Goal: Task Accomplishment & Management: Complete application form

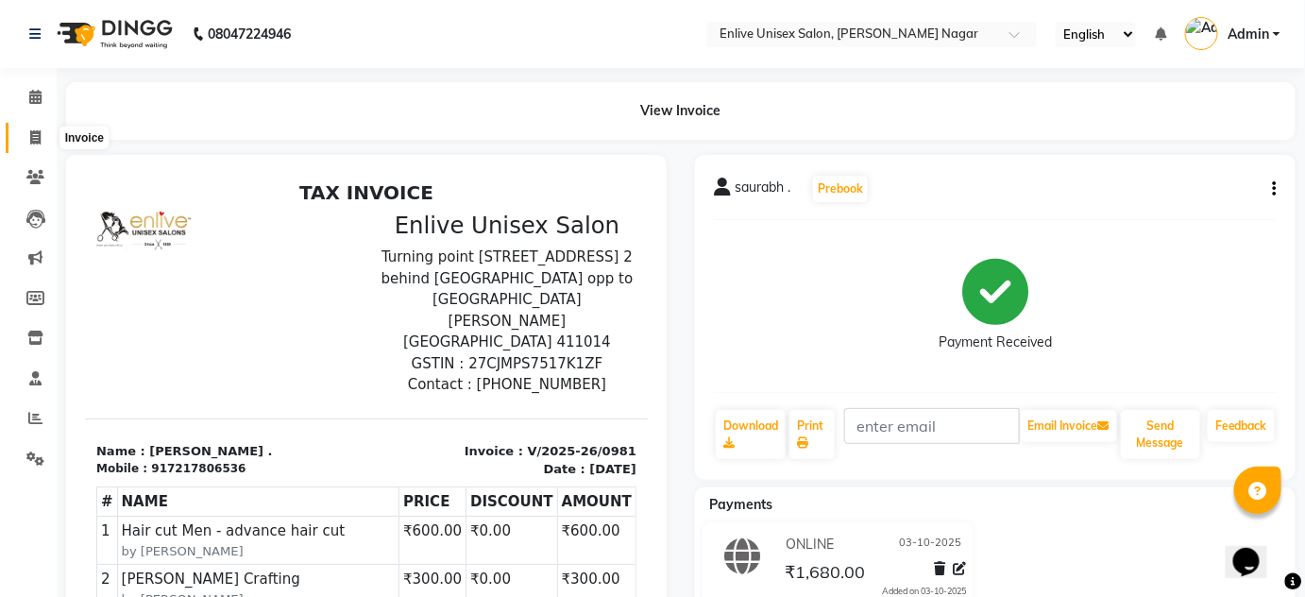
drag, startPoint x: 35, startPoint y: 138, endPoint x: 106, endPoint y: 151, distance: 72.0
click at [35, 138] on icon at bounding box center [35, 137] width 10 height 14
select select "service"
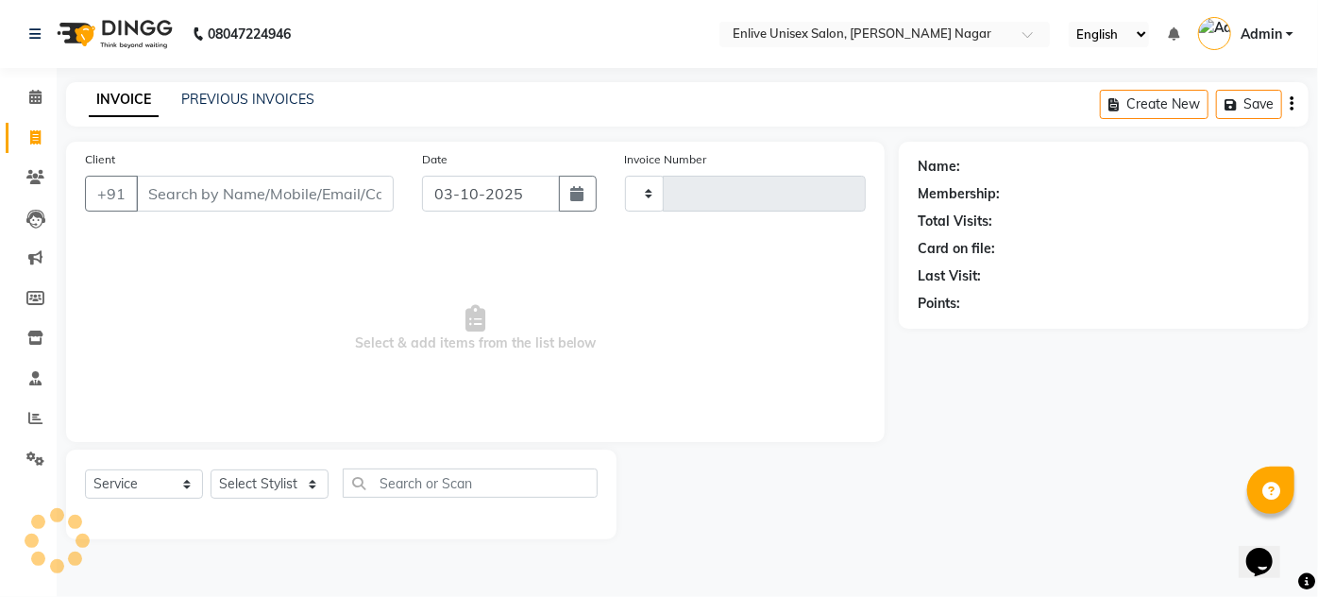
type input "0982"
select select "145"
click at [198, 186] on input "Client" at bounding box center [265, 194] width 258 height 36
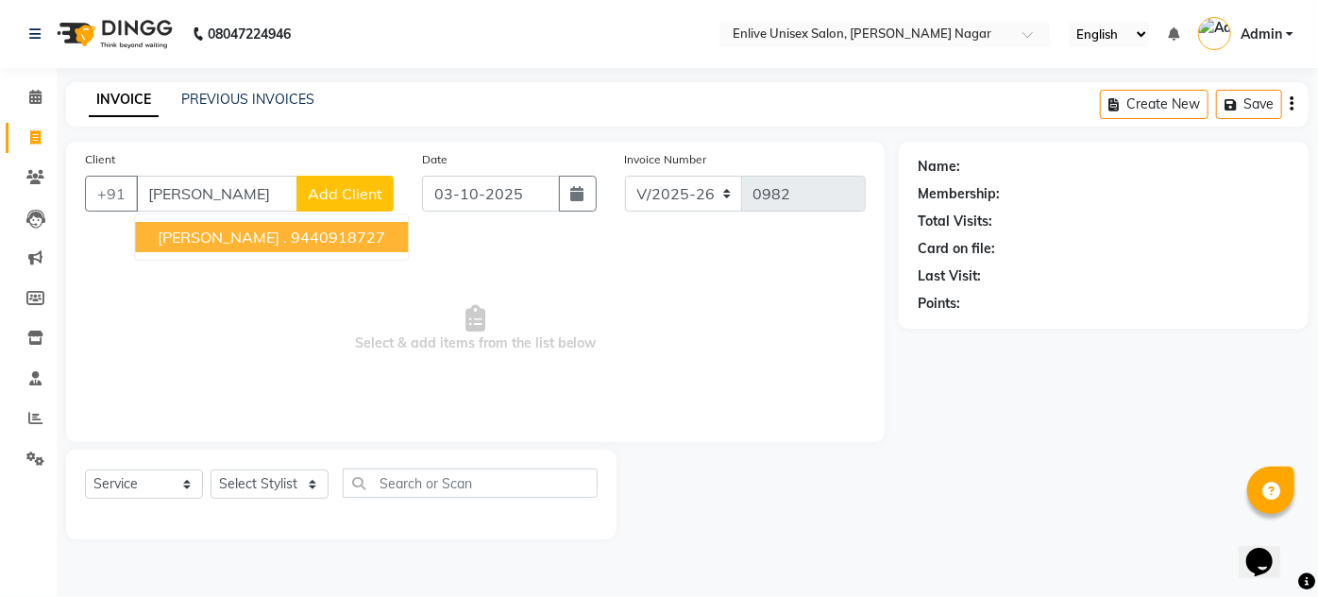
click at [308, 236] on ngb-highlight "9440918727" at bounding box center [338, 237] width 94 height 19
type input "9440918727"
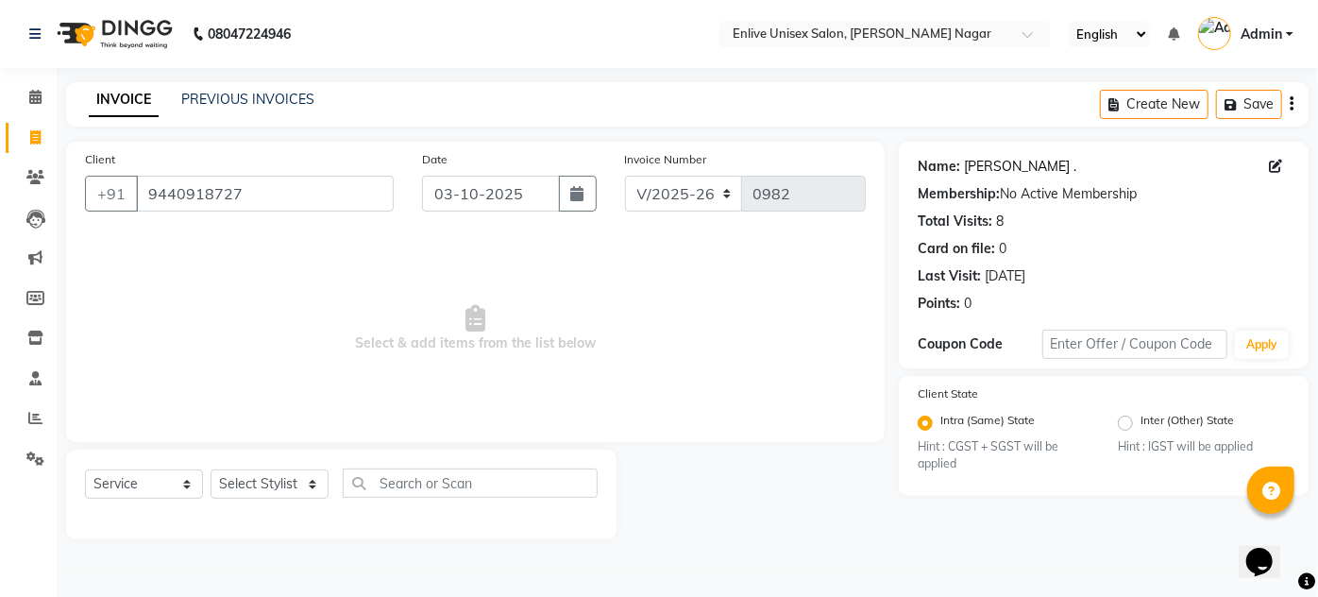
click at [989, 160] on link "[PERSON_NAME] ." at bounding box center [1020, 167] width 112 height 20
click at [279, 97] on link "PREVIOUS INVOICES" at bounding box center [247, 99] width 133 height 17
click at [305, 91] on link "PREVIOUS INVOICES" at bounding box center [247, 99] width 133 height 17
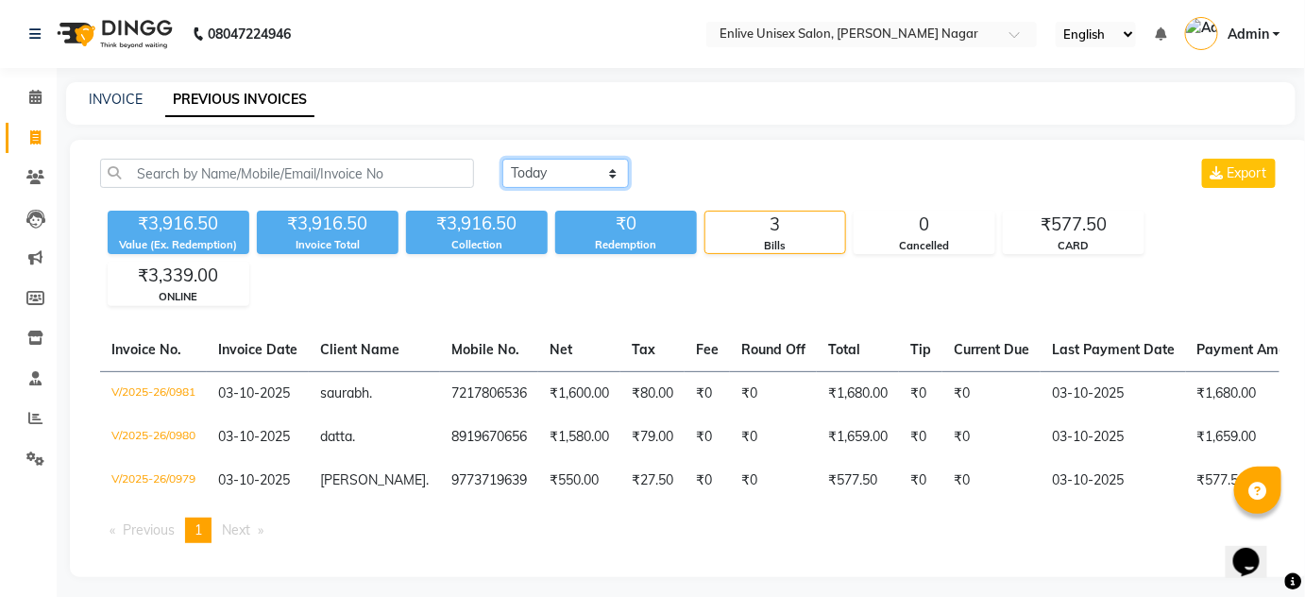
click at [559, 168] on select "[DATE] [DATE] Custom Range" at bounding box center [565, 173] width 126 height 29
select select "[DATE]"
click at [502, 159] on select "[DATE] [DATE] Custom Range" at bounding box center [565, 173] width 126 height 29
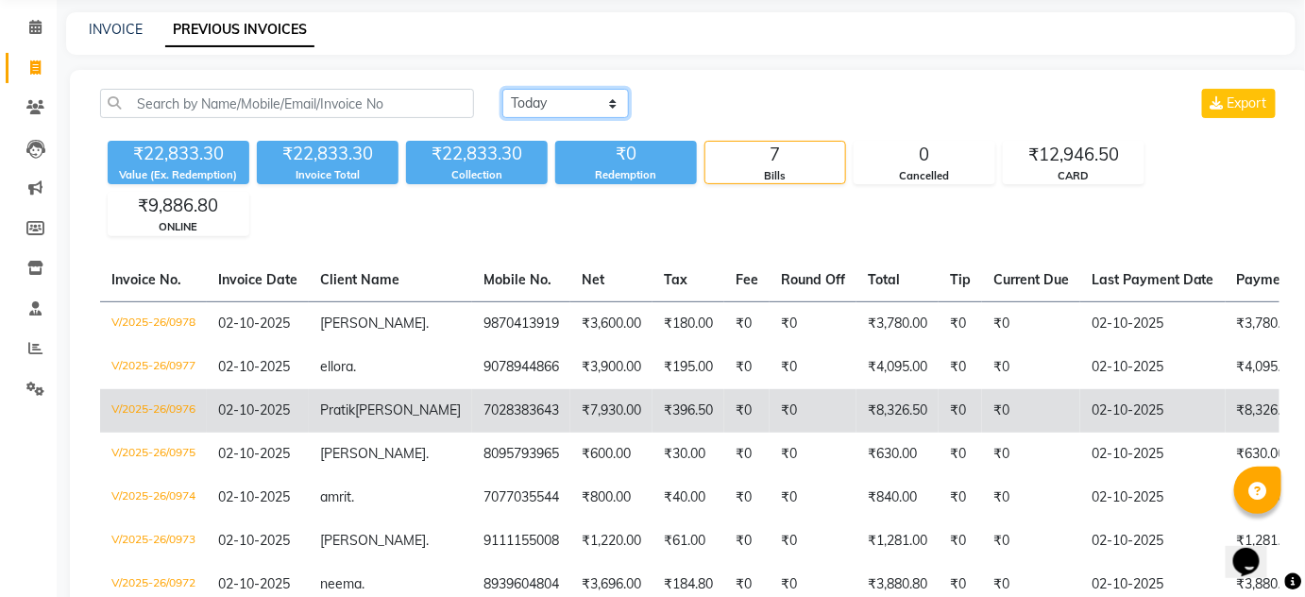
scroll to position [171, 0]
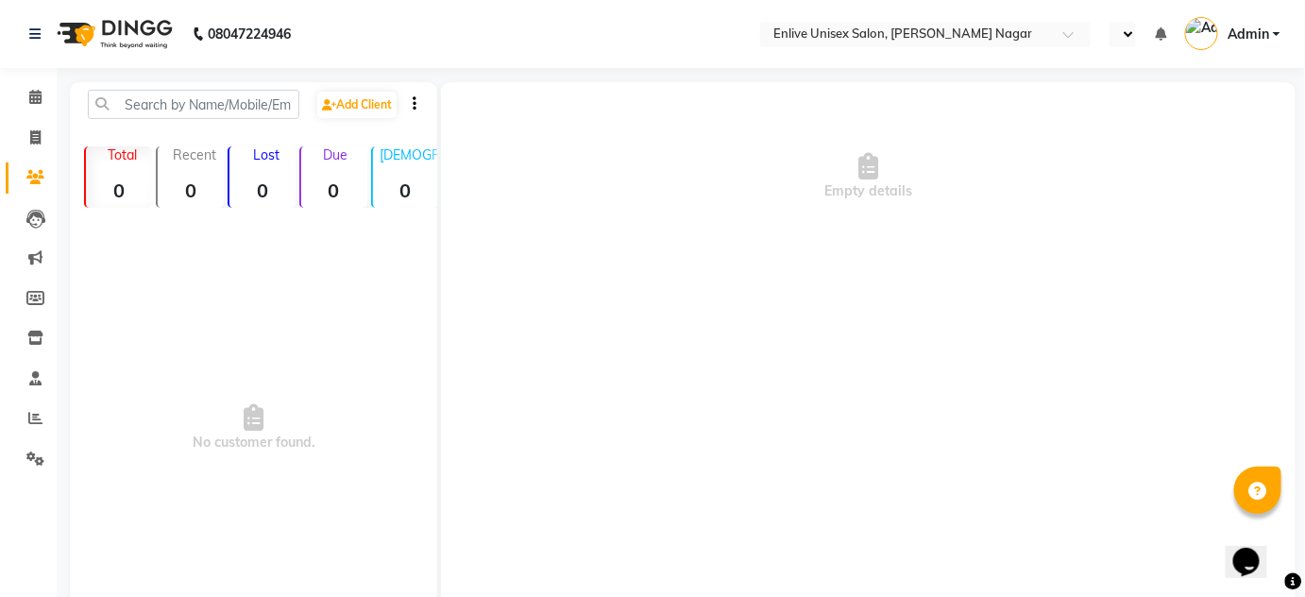
select select "en"
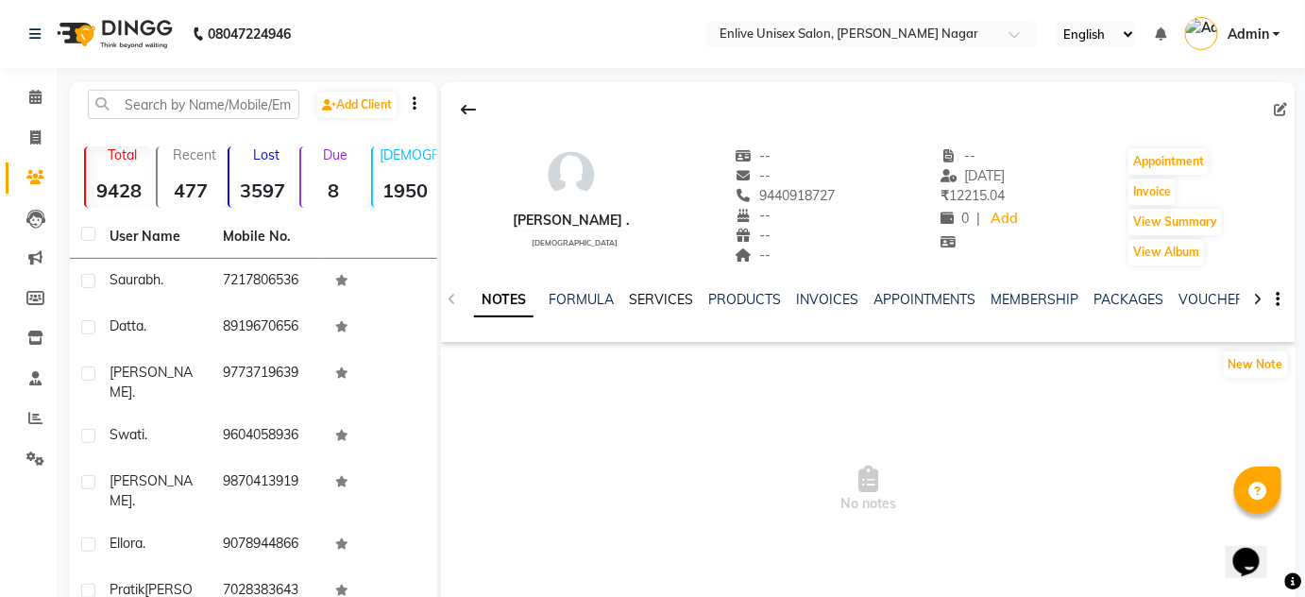
click at [666, 296] on link "SERVICES" at bounding box center [661, 299] width 64 height 17
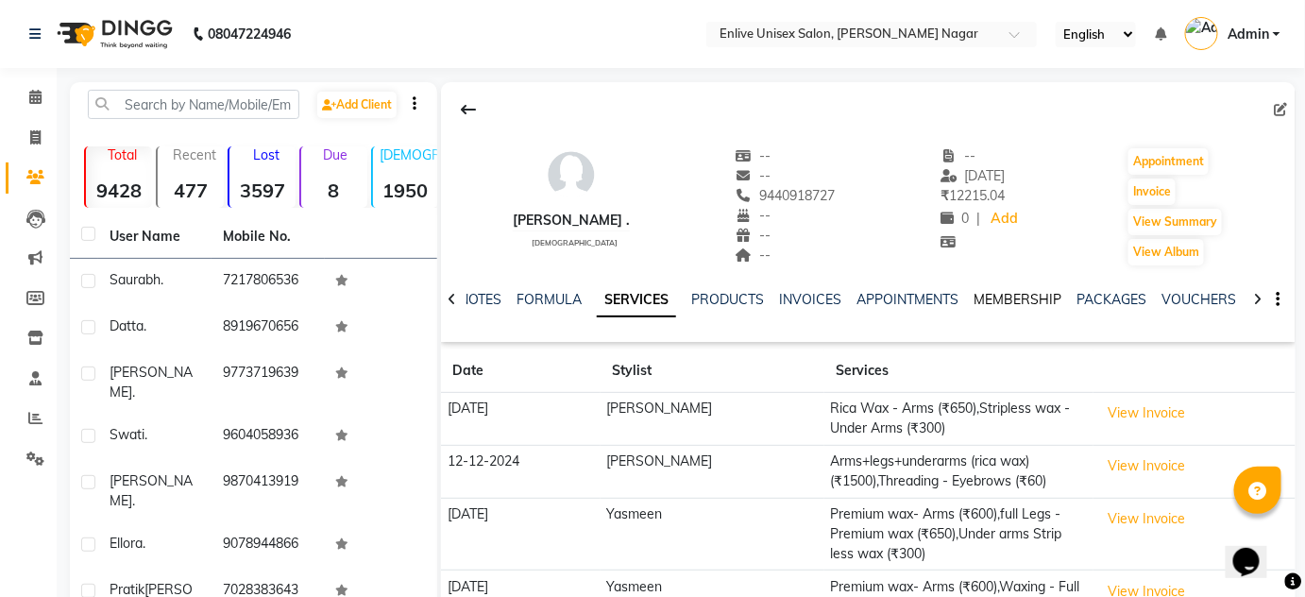
click at [987, 291] on link "MEMBERSHIP" at bounding box center [1017, 299] width 88 height 17
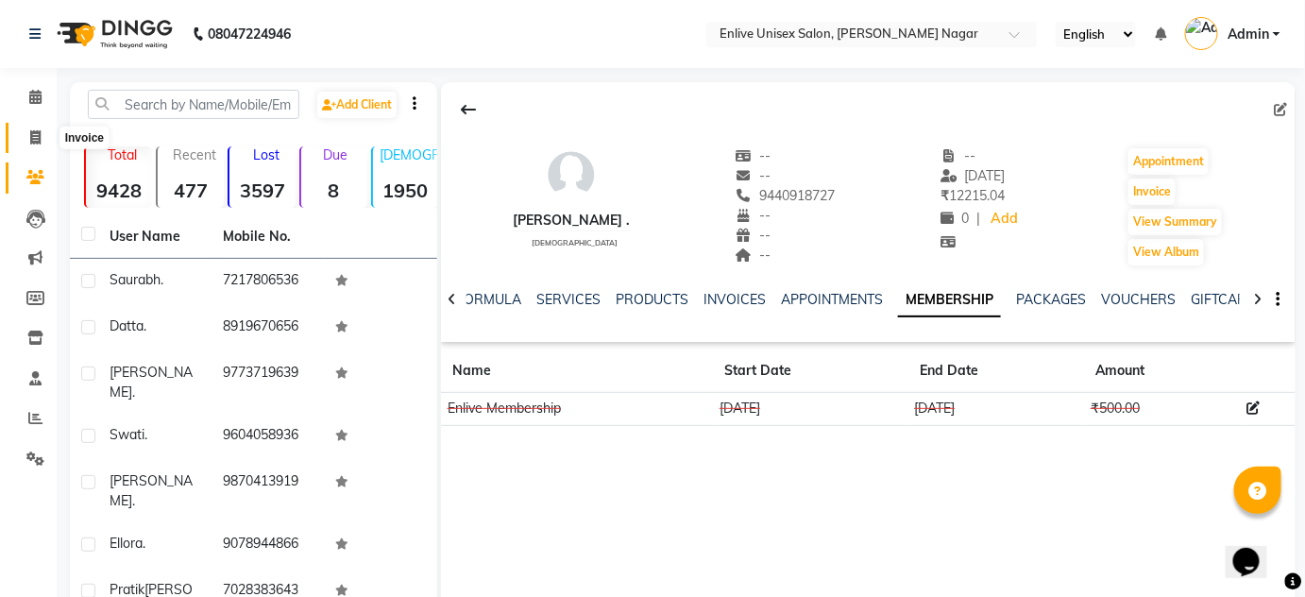
click at [32, 131] on icon at bounding box center [35, 137] width 10 height 14
select select "service"
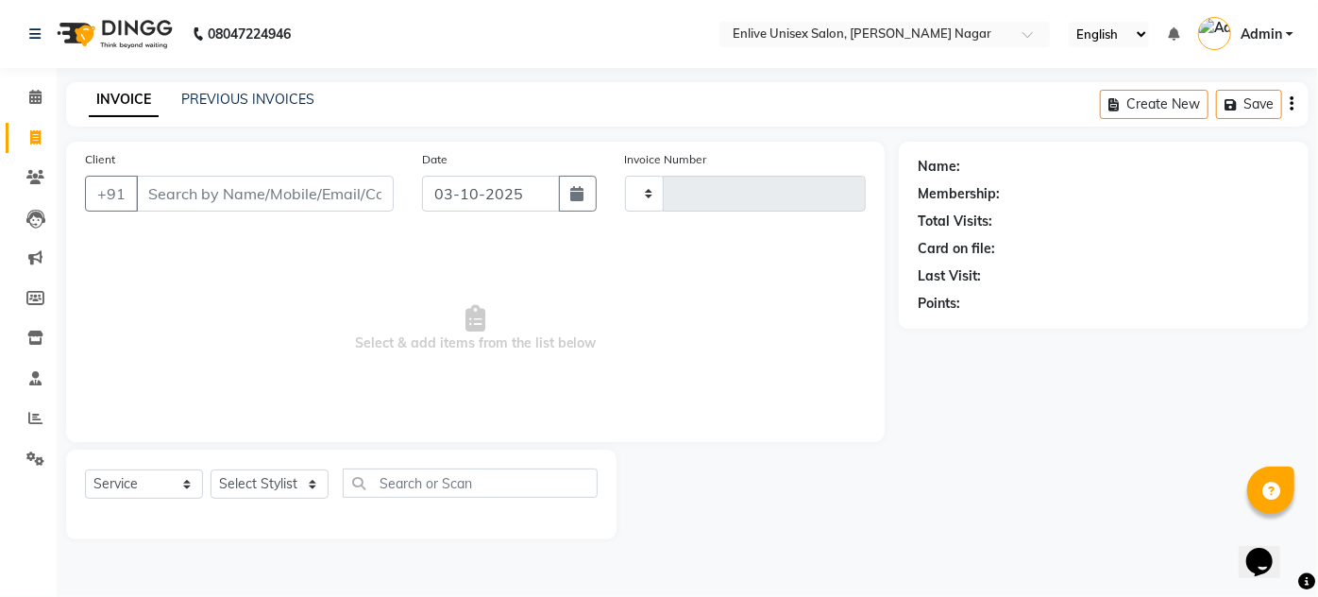
type input "0982"
select select "145"
click at [296, 480] on select "Select Stylist" at bounding box center [270, 483] width 118 height 29
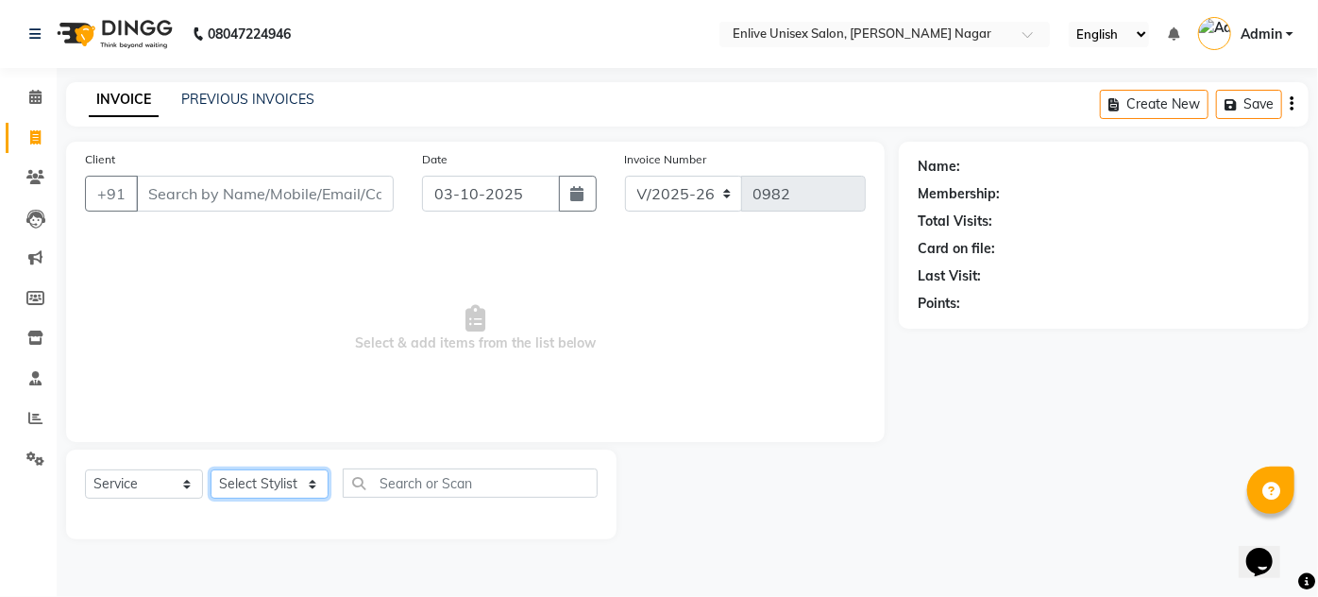
click at [296, 480] on select "Select Stylist" at bounding box center [270, 483] width 118 height 29
click at [296, 480] on select "Select Stylist Arti lohar Nitin Sir sameer sapna shahrukh Shubhangi Vikas Yasme…" at bounding box center [270, 483] width 118 height 29
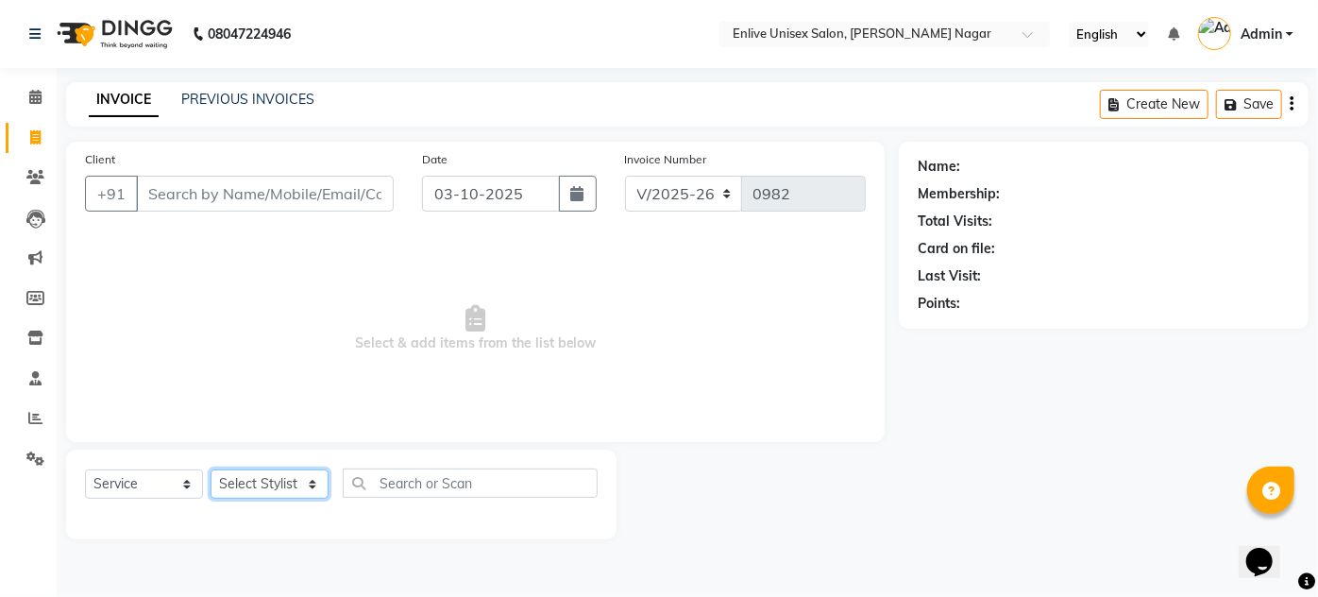
select select "93468"
click at [211, 469] on select "Select Stylist Arti lohar Nitin Sir sameer sapna shahrukh Shubhangi Vikas Yasme…" at bounding box center [270, 483] width 118 height 29
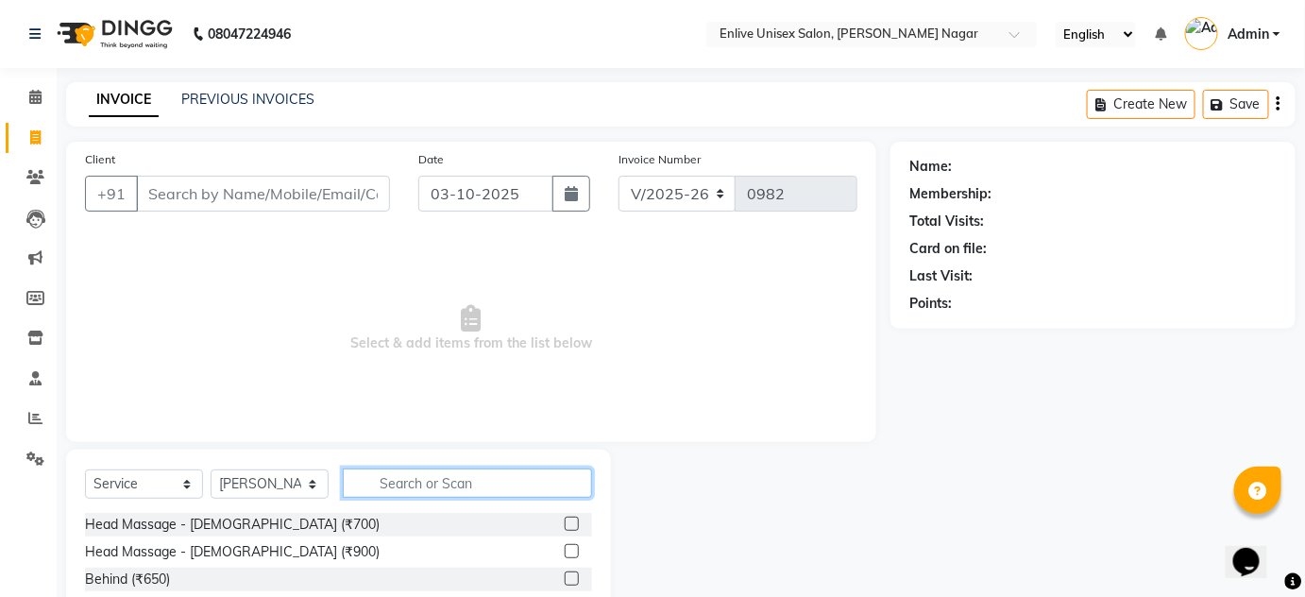
click at [397, 487] on input "text" at bounding box center [467, 482] width 249 height 29
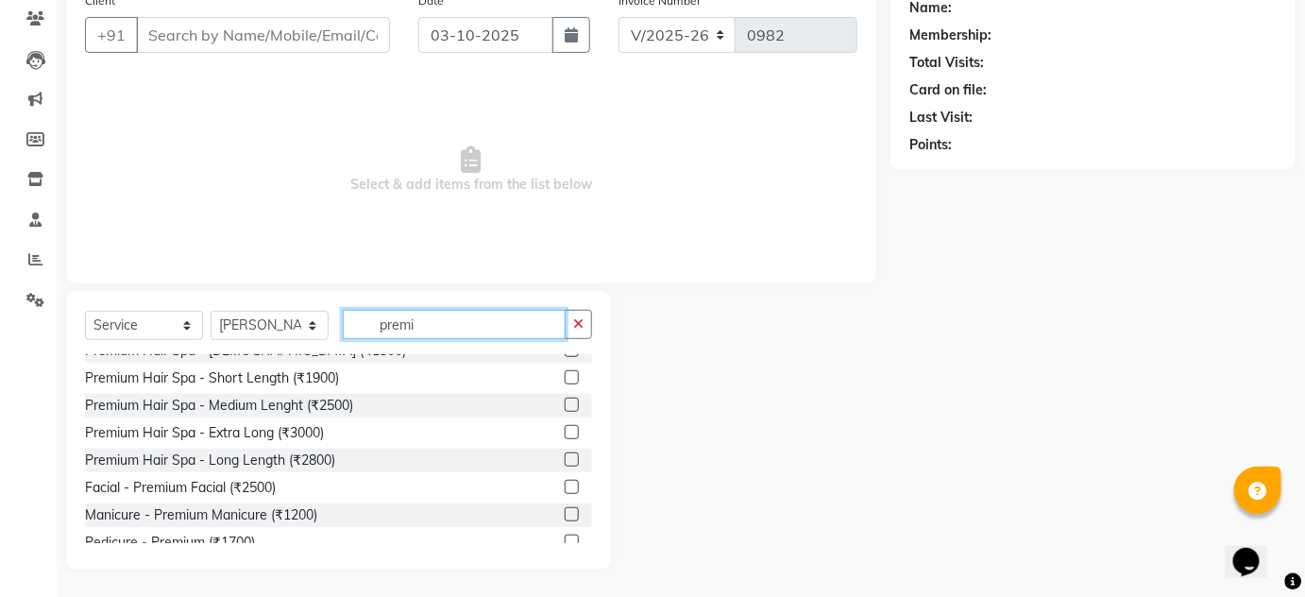
scroll to position [30, 0]
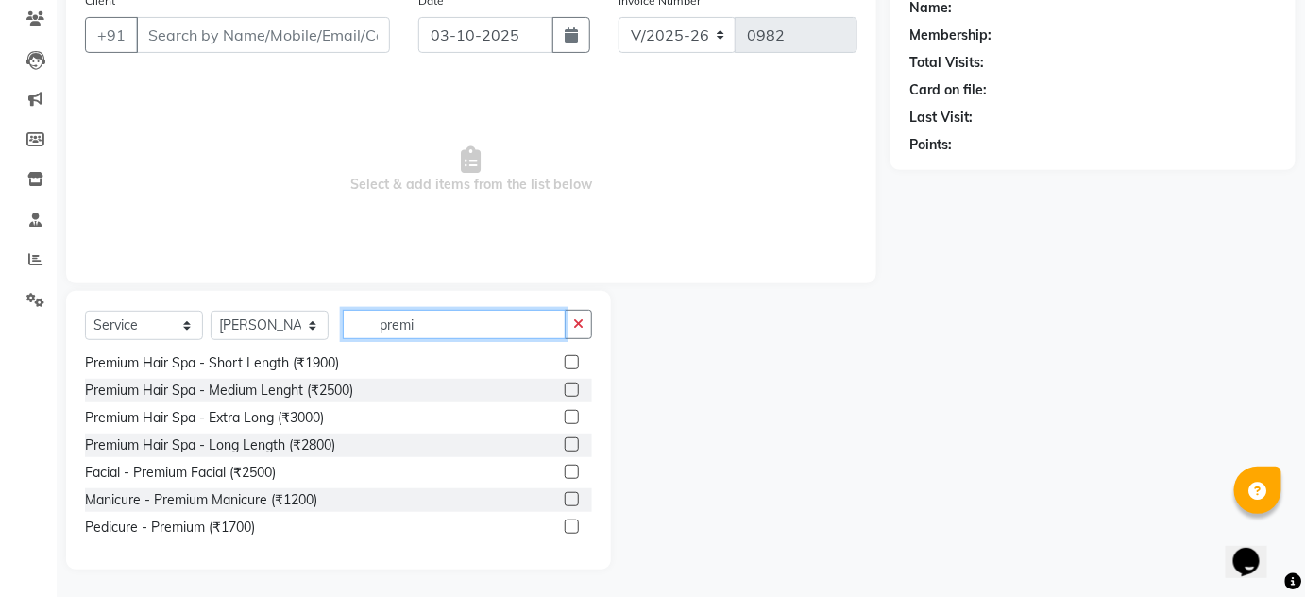
type input "premi"
click at [565, 472] on label at bounding box center [572, 471] width 14 height 14
click at [565, 472] on input "checkbox" at bounding box center [571, 472] width 12 height 12
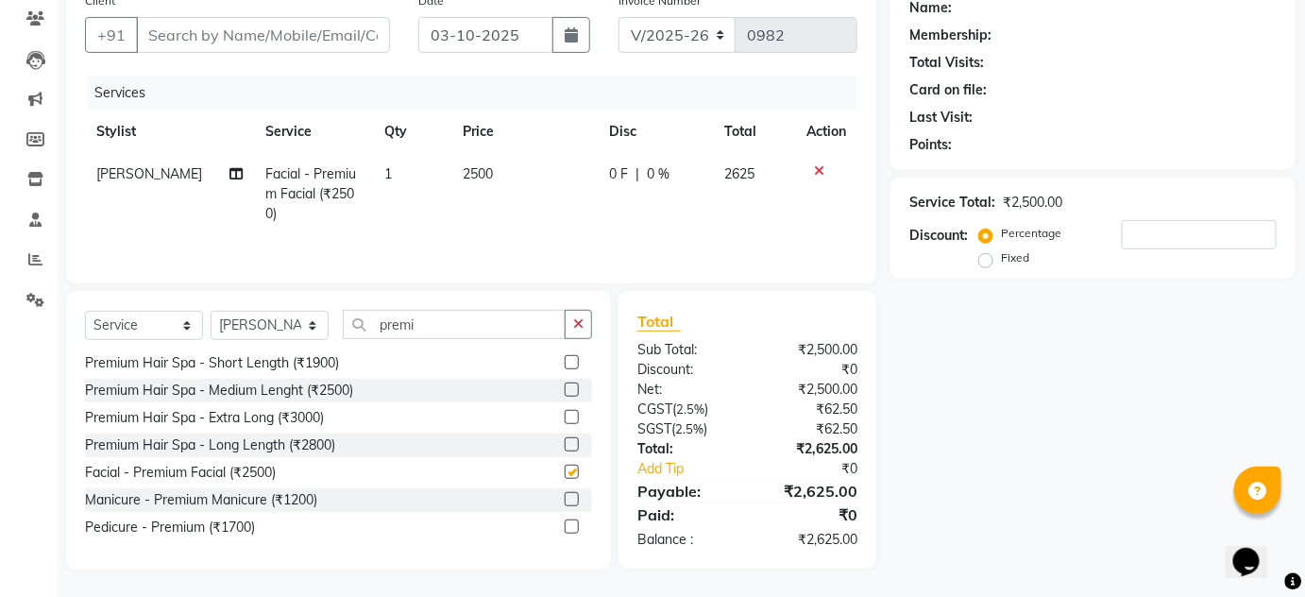
checkbox input "false"
drag, startPoint x: 460, startPoint y: 321, endPoint x: 0, endPoint y: 309, distance: 459.9
click at [0, 312] on app-home "08047224946 Select Location × Enlive Unisex Salon, Viman Nagar English ENGLISH …" at bounding box center [652, 219] width 1305 height 756
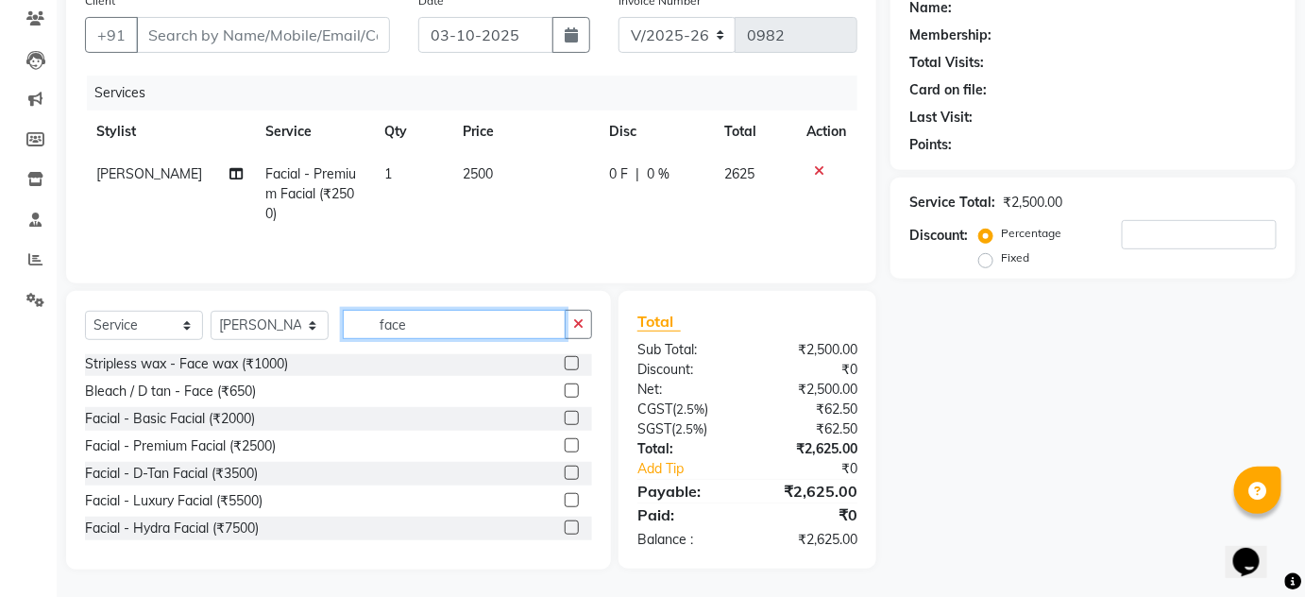
scroll to position [158, 0]
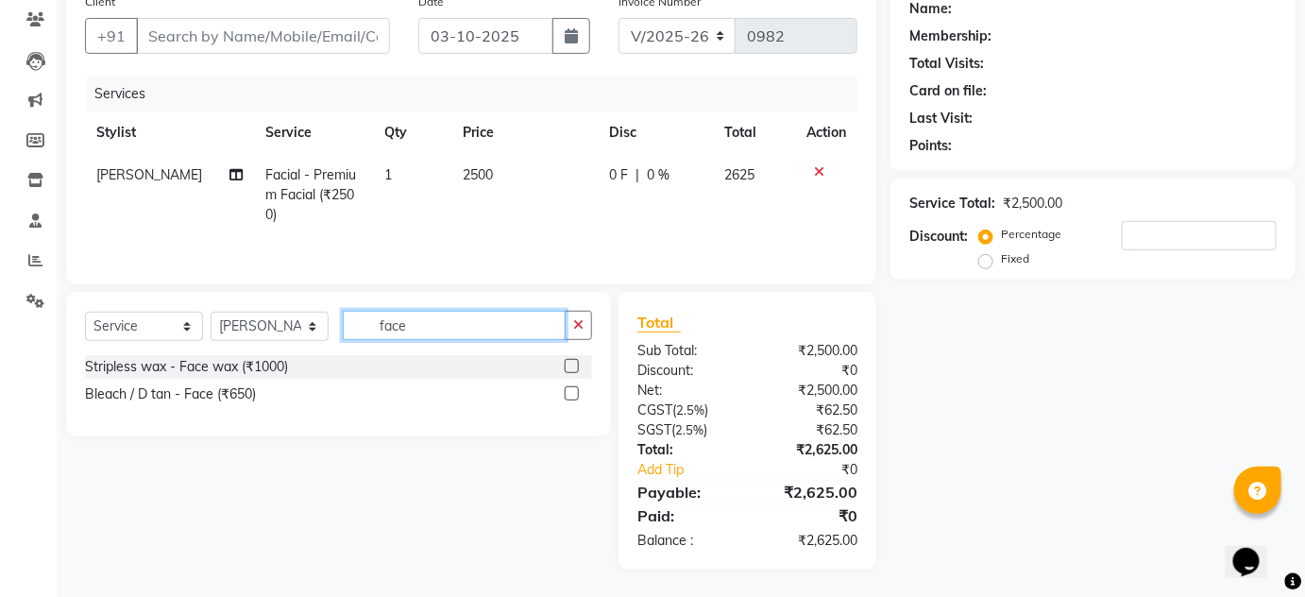
type input "face"
drag, startPoint x: 577, startPoint y: 390, endPoint x: 526, endPoint y: 374, distance: 53.4
click at [577, 390] on label at bounding box center [572, 393] width 14 height 14
click at [577, 390] on input "checkbox" at bounding box center [571, 394] width 12 height 12
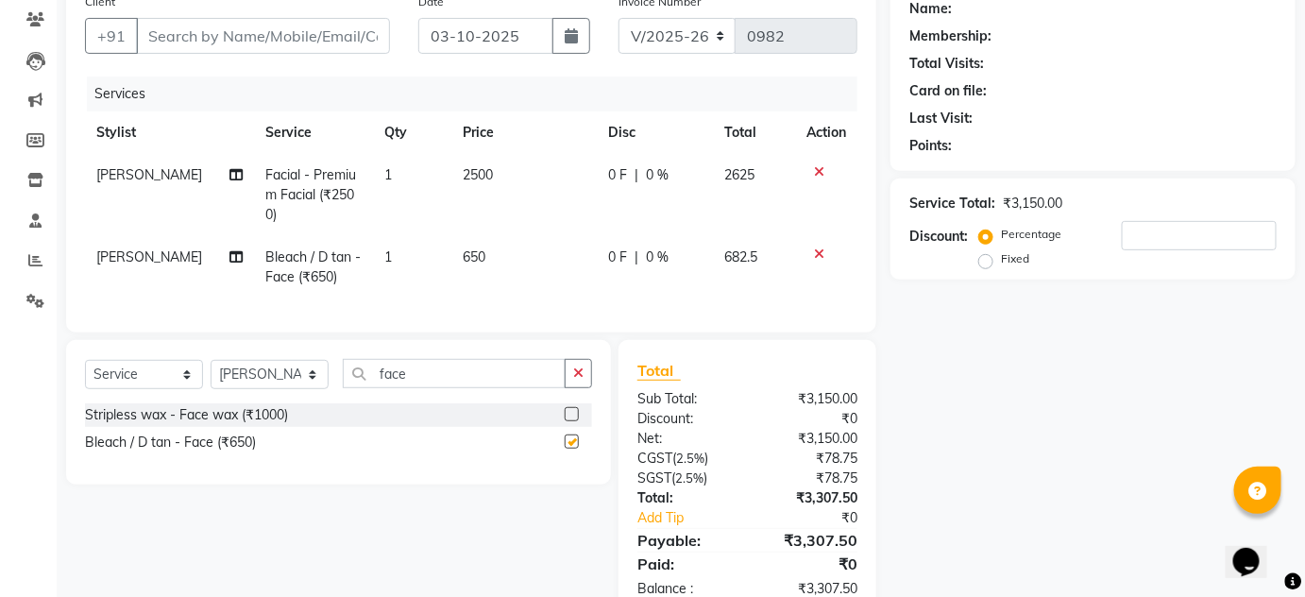
checkbox input "false"
click at [283, 41] on input "Client" at bounding box center [263, 36] width 254 height 36
type input "a"
type input "0"
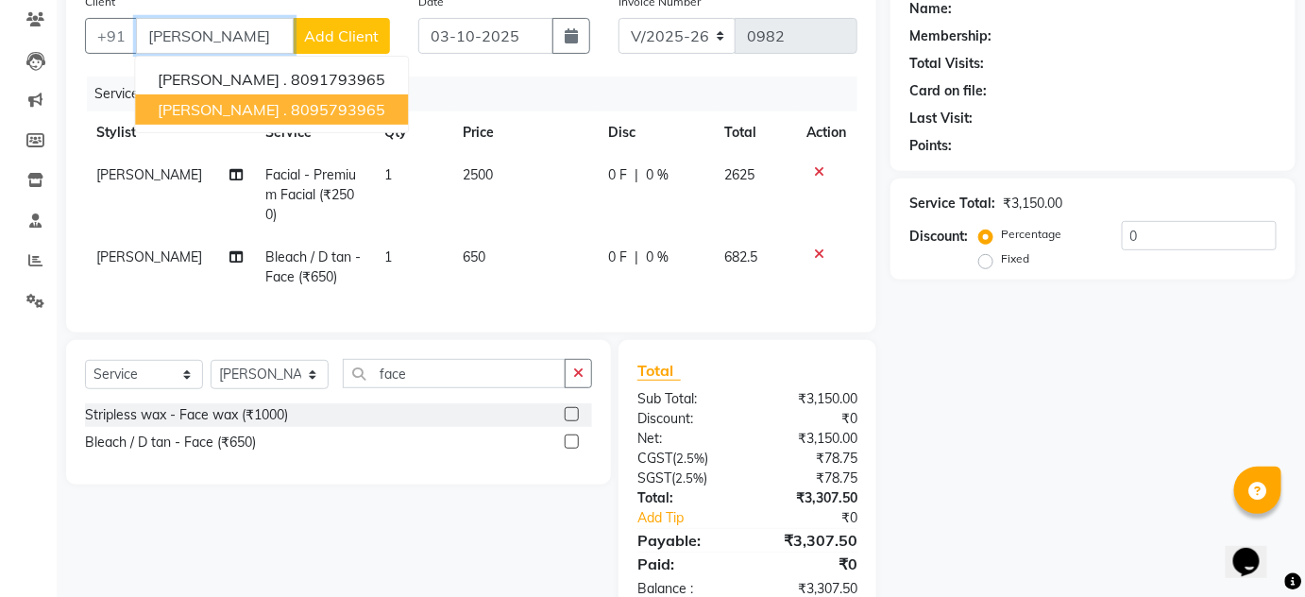
click at [319, 109] on button "arbaz . 8095793965" at bounding box center [271, 109] width 273 height 30
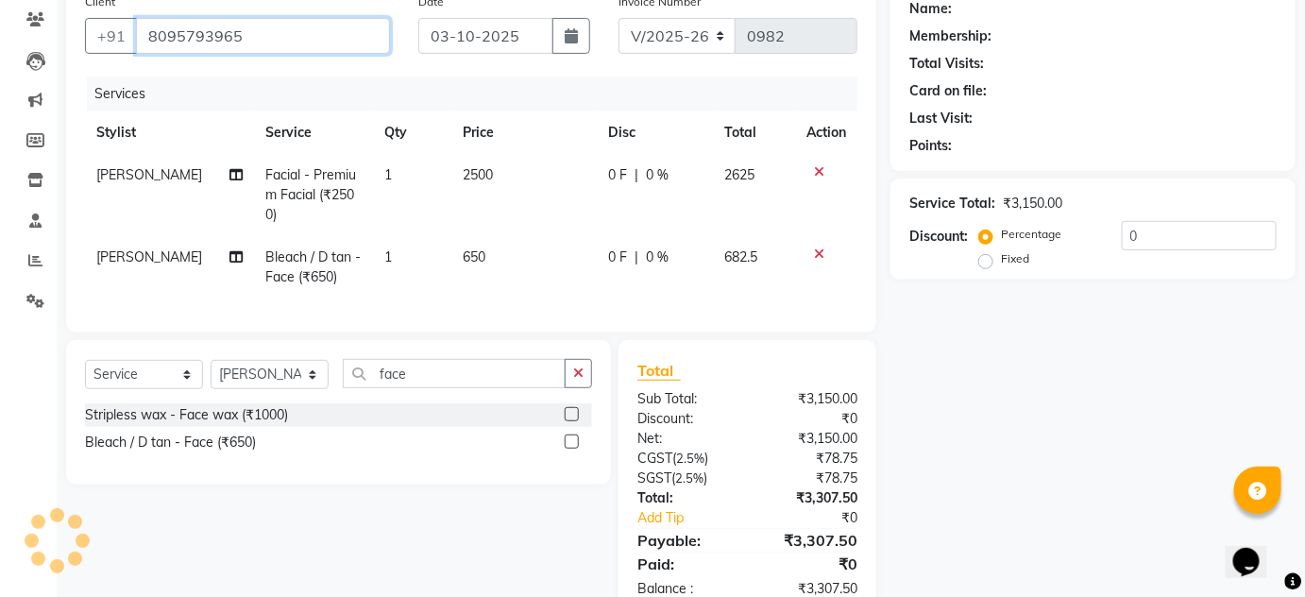
type input "8095793965"
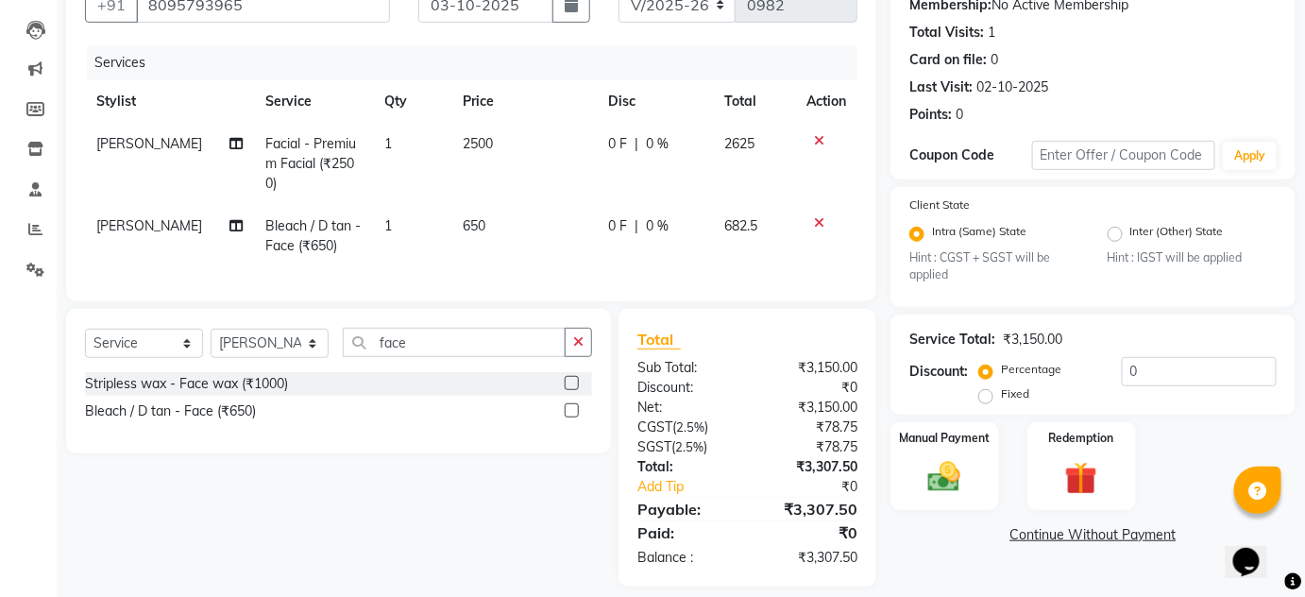
scroll to position [219, 0]
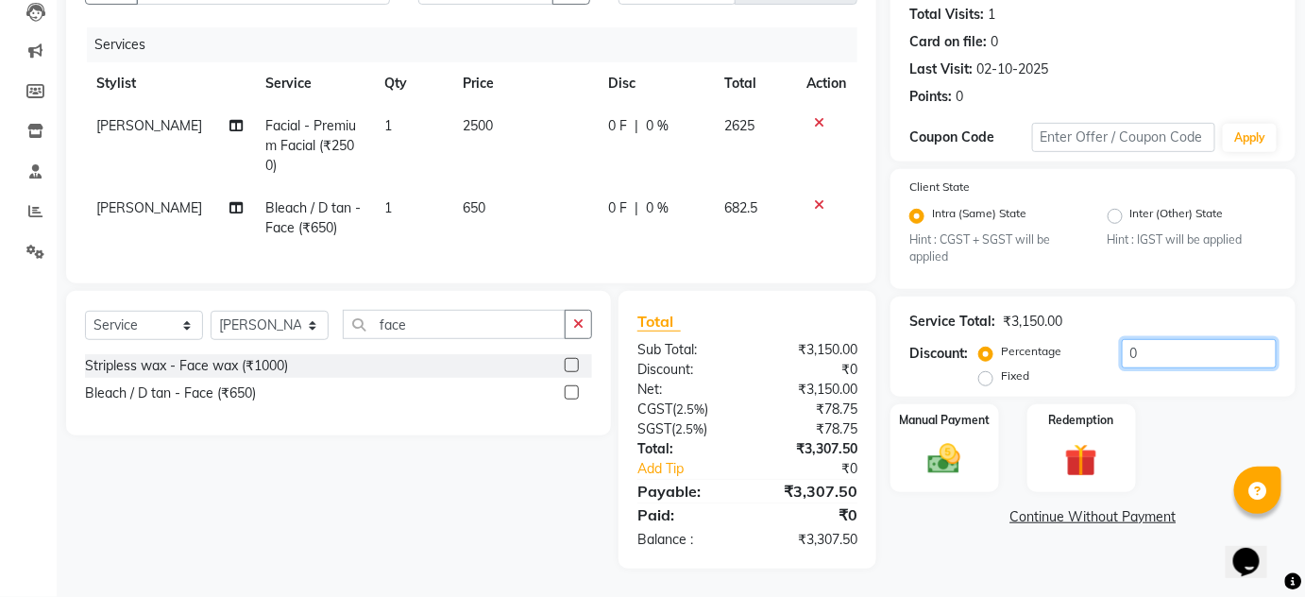
drag, startPoint x: 1101, startPoint y: 340, endPoint x: 831, endPoint y: 340, distance: 270.0
click at [835, 340] on div "Client +91 8095793965 Date 03-10-2025 Invoice Number V/2025 V/2025-26 0982 Serv…" at bounding box center [680, 251] width 1257 height 633
type input "10"
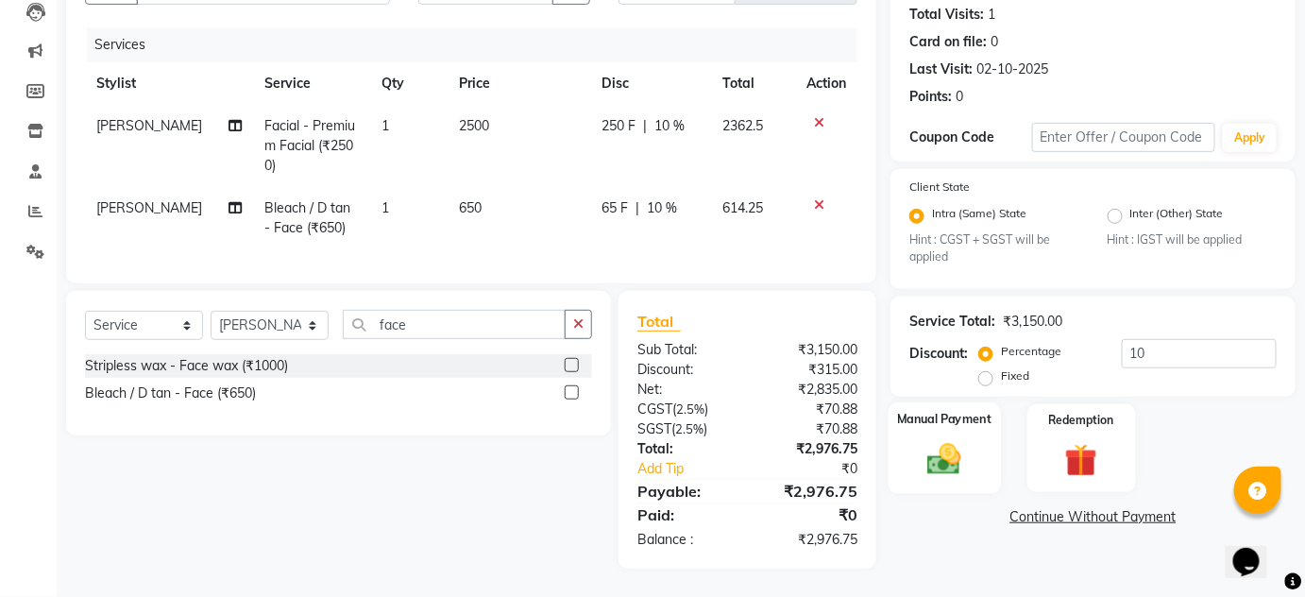
click at [977, 444] on div "Manual Payment" at bounding box center [944, 448] width 112 height 92
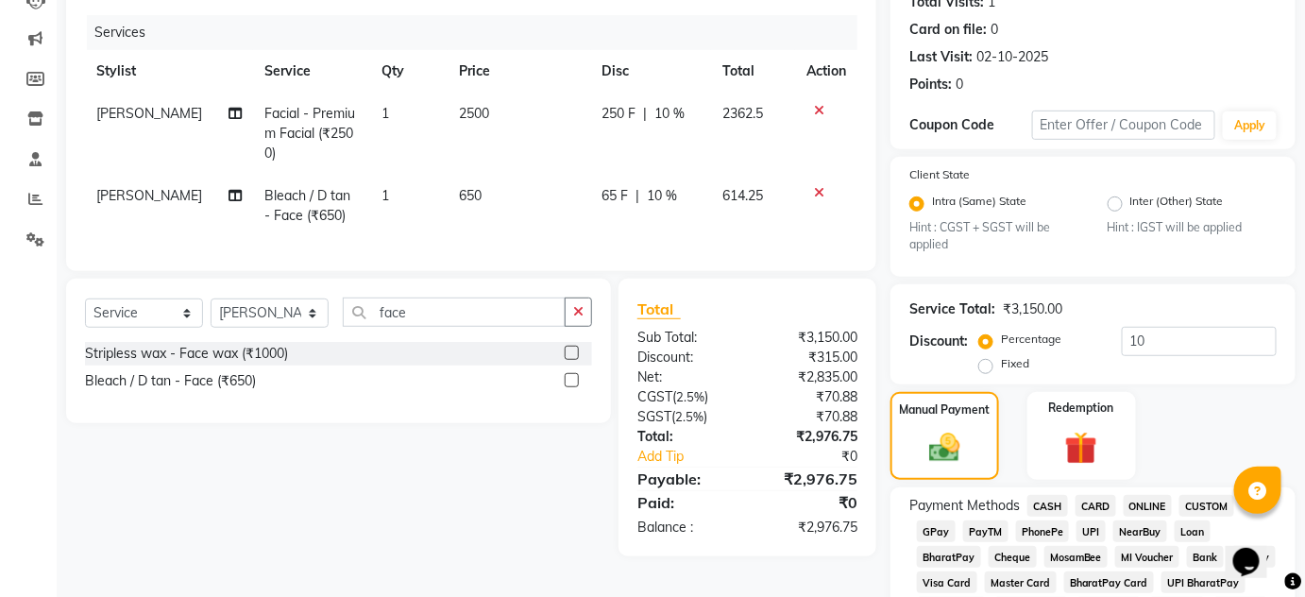
click at [1157, 500] on span "ONLINE" at bounding box center [1147, 506] width 49 height 22
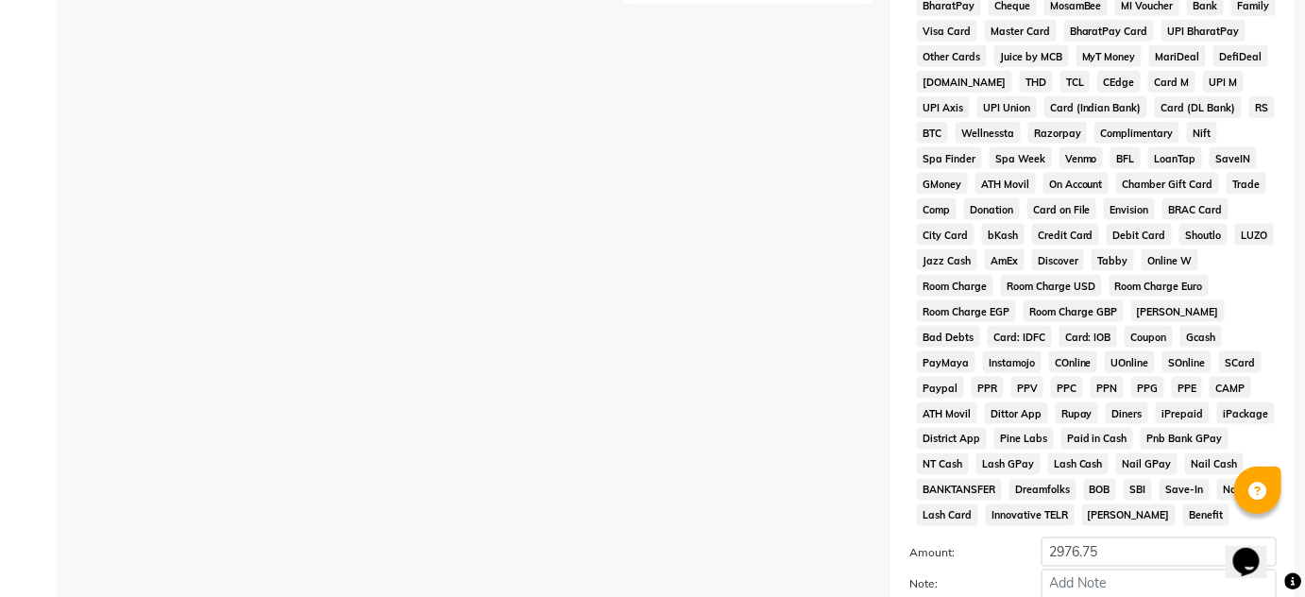
scroll to position [905, 0]
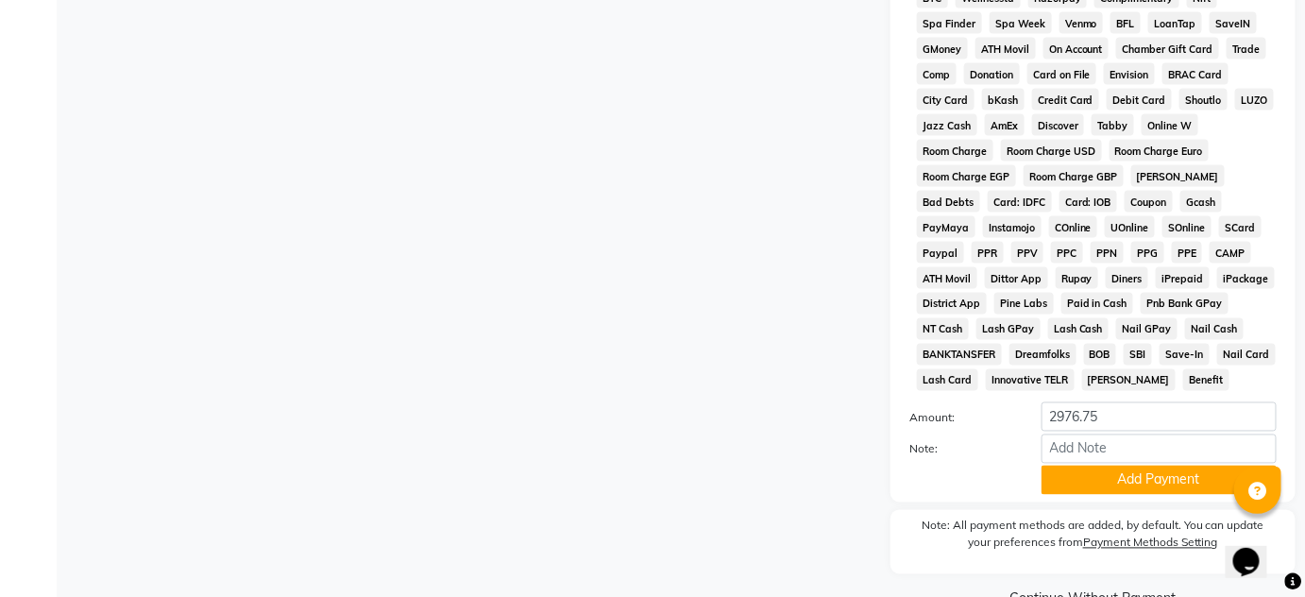
click at [1103, 500] on div "Payment Methods CASH CARD ONLINE CUSTOM GPay PayTM PhonePe UPI NearBuy Loan Bha…" at bounding box center [1092, 151] width 405 height 701
click at [1100, 482] on button "Add Payment" at bounding box center [1158, 479] width 235 height 29
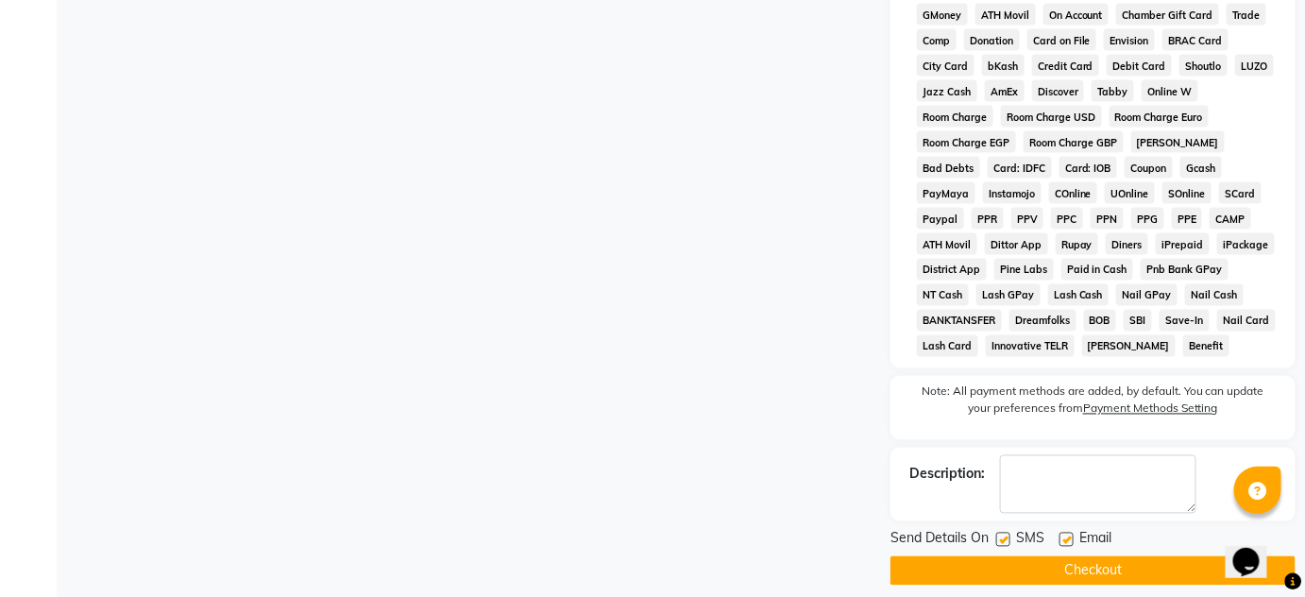
scroll to position [958, 0]
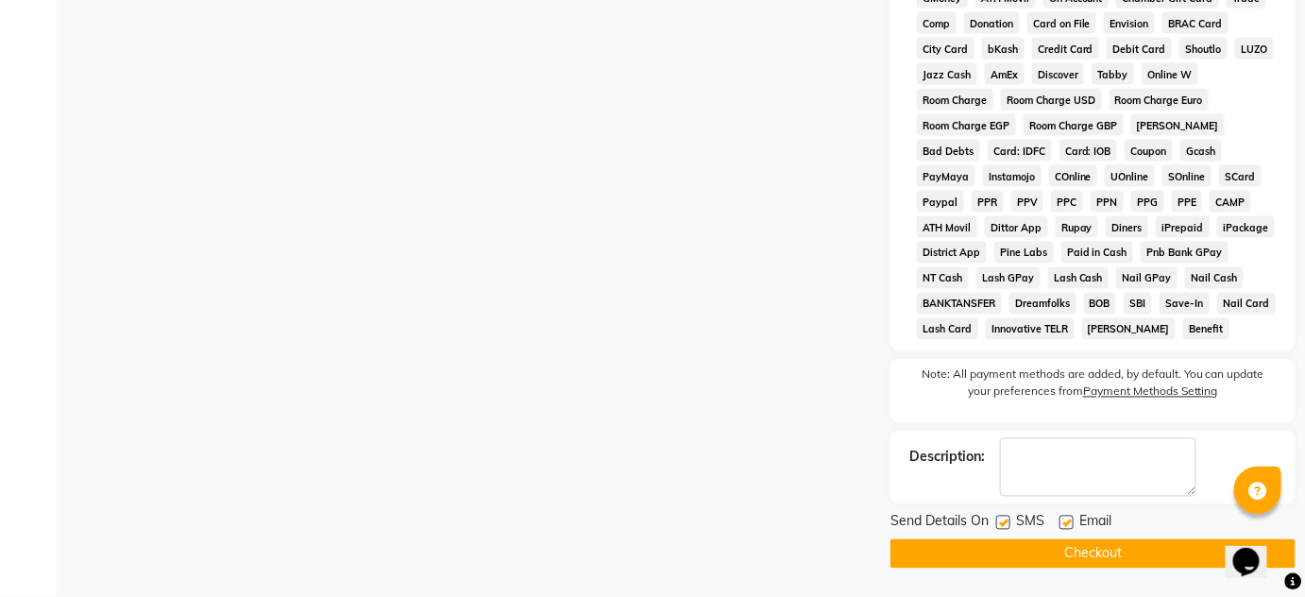
click at [1121, 554] on button "Checkout" at bounding box center [1092, 553] width 405 height 29
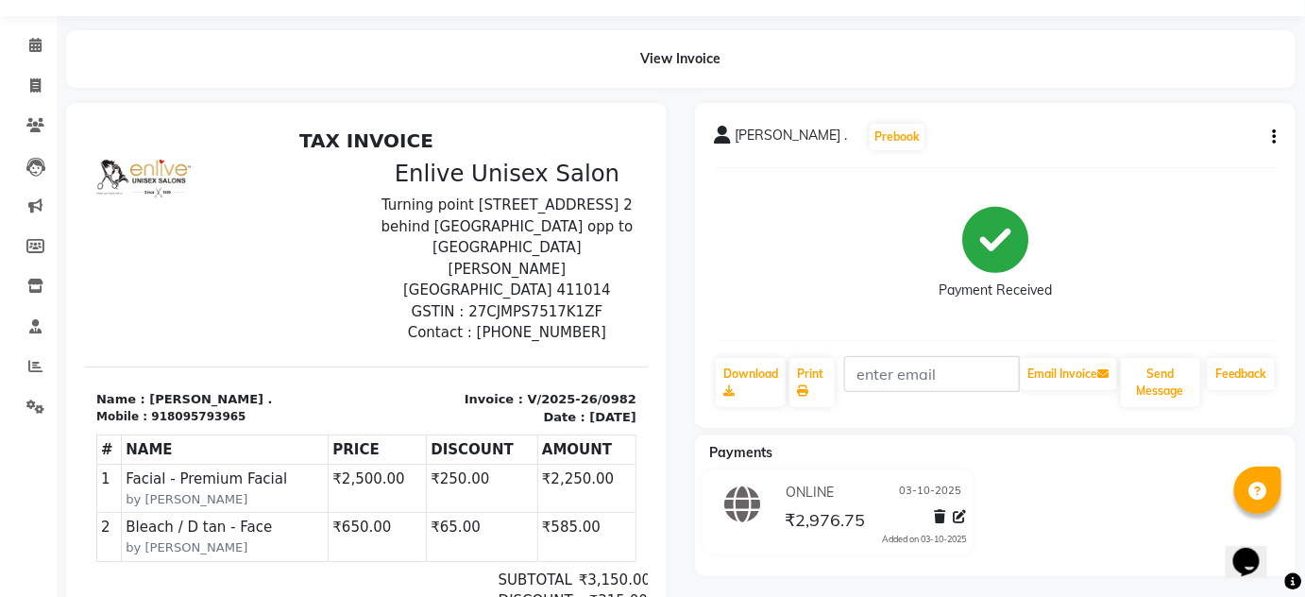
scroll to position [171, 0]
